Goal: Task Accomplishment & Management: Use online tool/utility

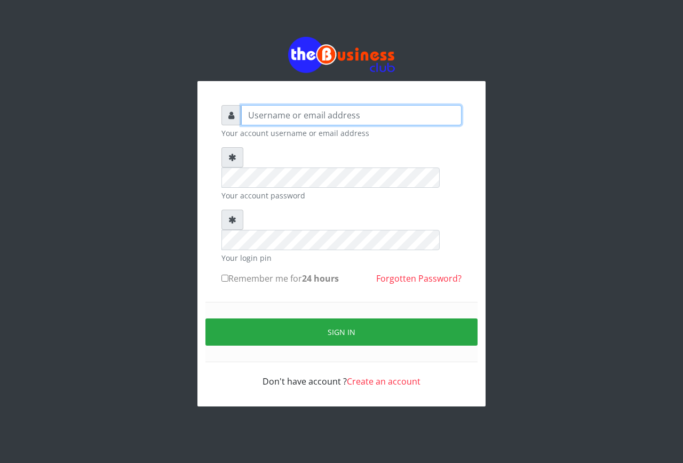
type input "emmalum0707@gmail.com"
click at [222, 275] on input "Remember me for 24 hours" at bounding box center [224, 278] width 7 height 7
checkbox input "true"
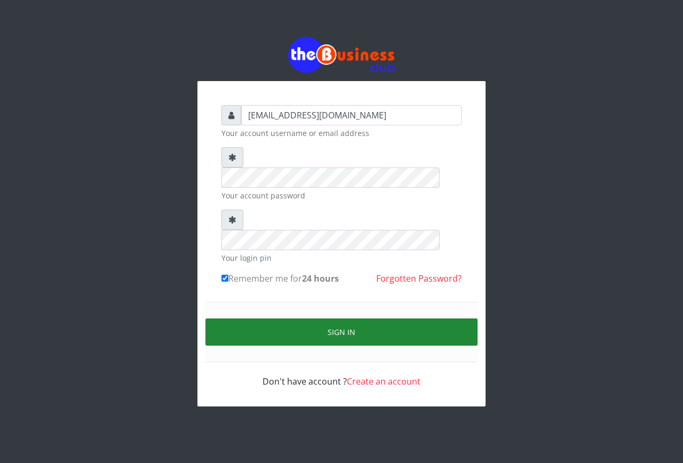
click at [265, 318] on button "Sign in" at bounding box center [341, 331] width 272 height 27
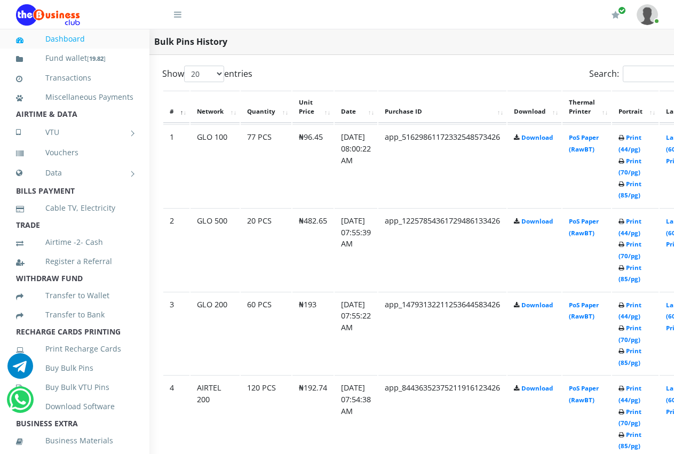
scroll to position [548, 22]
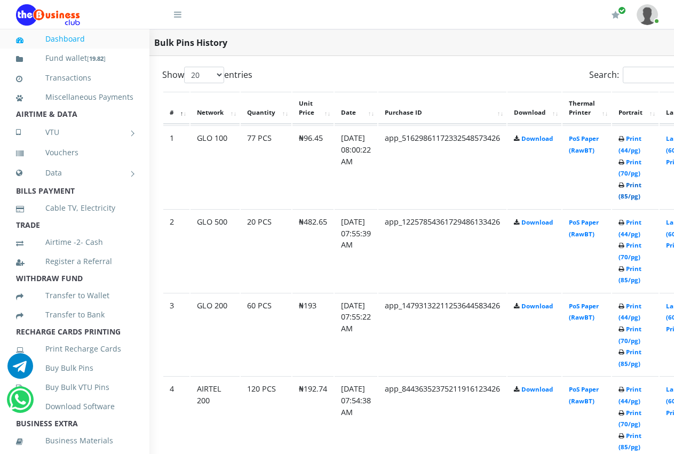
click at [641, 187] on link "Print (85/pg)" at bounding box center [629, 191] width 23 height 20
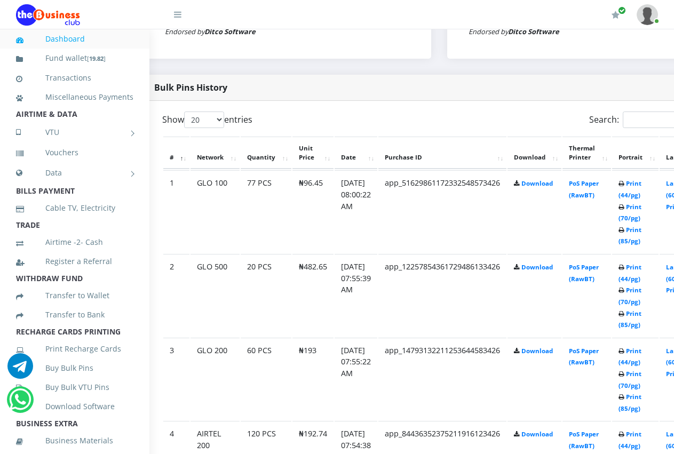
scroll to position [503, 43]
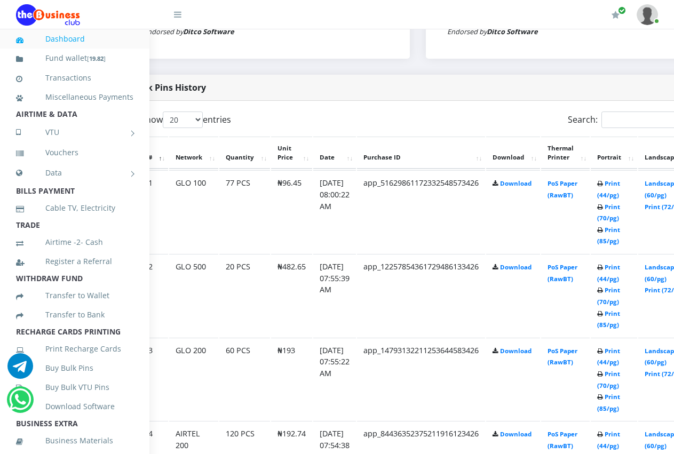
click at [603, 265] on icon at bounding box center [600, 268] width 6 height 6
click at [618, 271] on link "Print (44/pg)" at bounding box center [608, 273] width 23 height 20
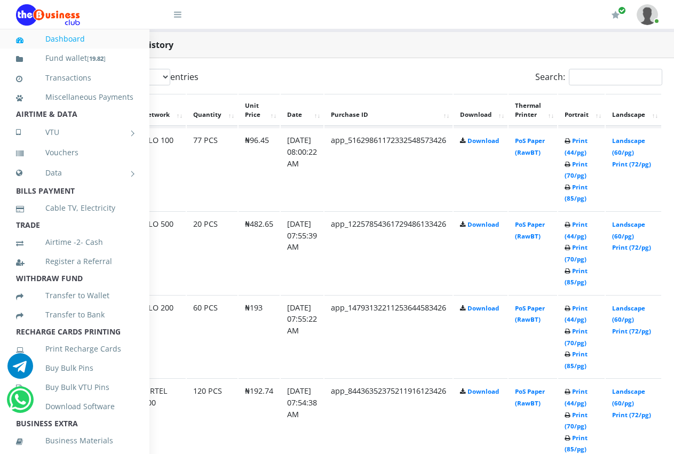
scroll to position [546, 117]
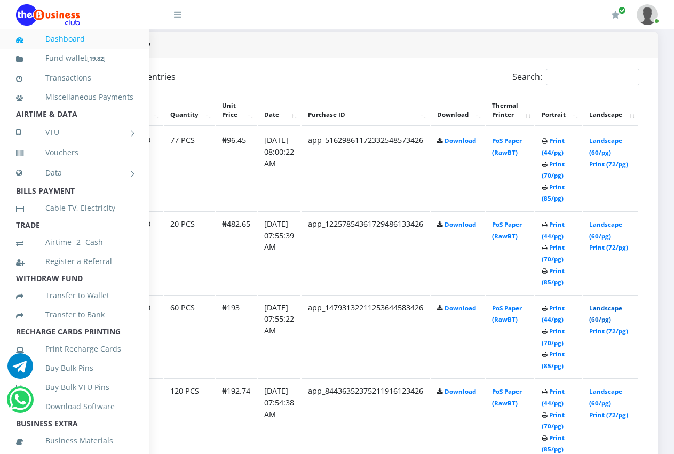
click at [605, 304] on link "Landscape (60/pg)" at bounding box center [605, 314] width 33 height 20
click at [590, 387] on link "Landscape (60/pg)" at bounding box center [605, 397] width 33 height 20
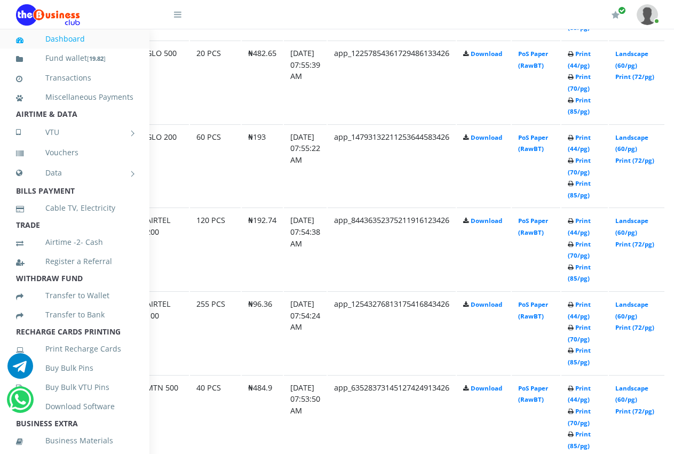
scroll to position [717, 75]
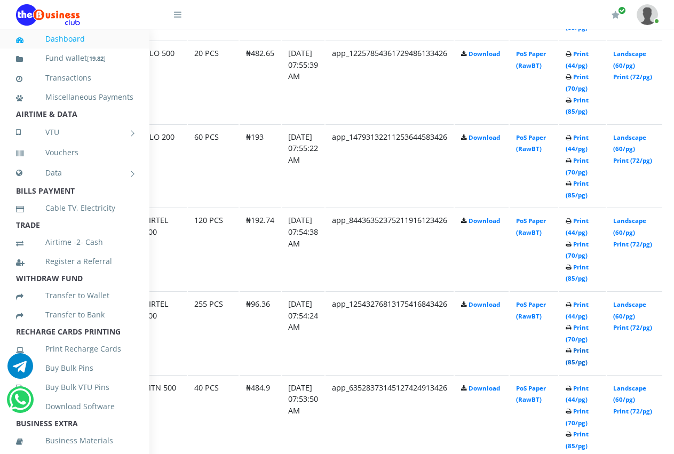
click at [588, 351] on link "Print (85/pg)" at bounding box center [576, 356] width 23 height 20
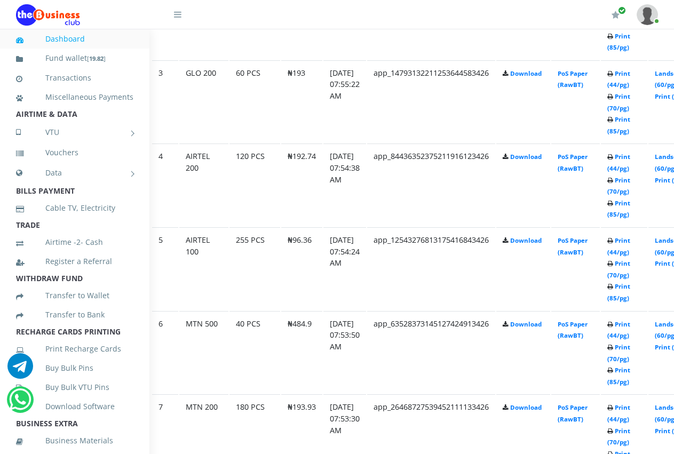
scroll to position [781, 32]
click at [631, 325] on link "Print (44/pg)" at bounding box center [619, 330] width 23 height 20
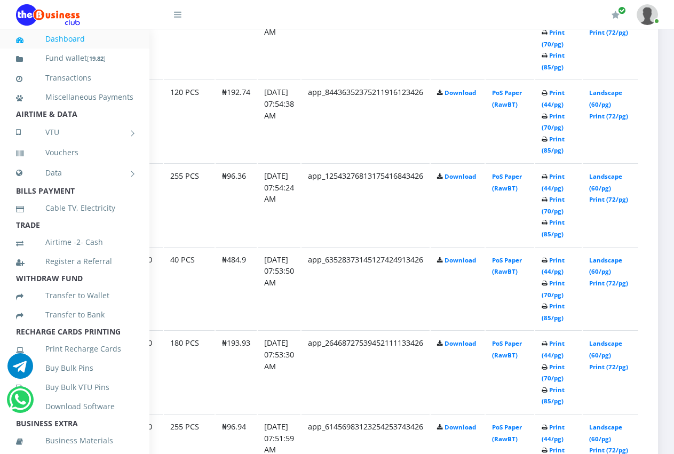
scroll to position [845, 117]
click at [602, 346] on link "Landscape (60/pg)" at bounding box center [605, 349] width 33 height 20
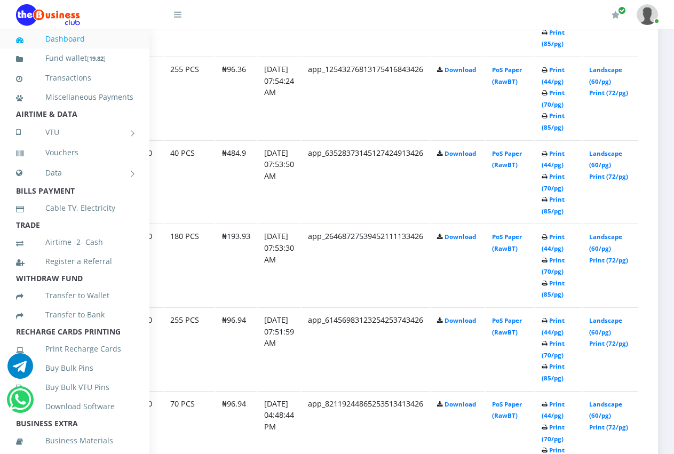
scroll to position [952, 117]
click at [551, 362] on link "Print (85/pg)" at bounding box center [552, 372] width 23 height 20
